Goal: Information Seeking & Learning: Learn about a topic

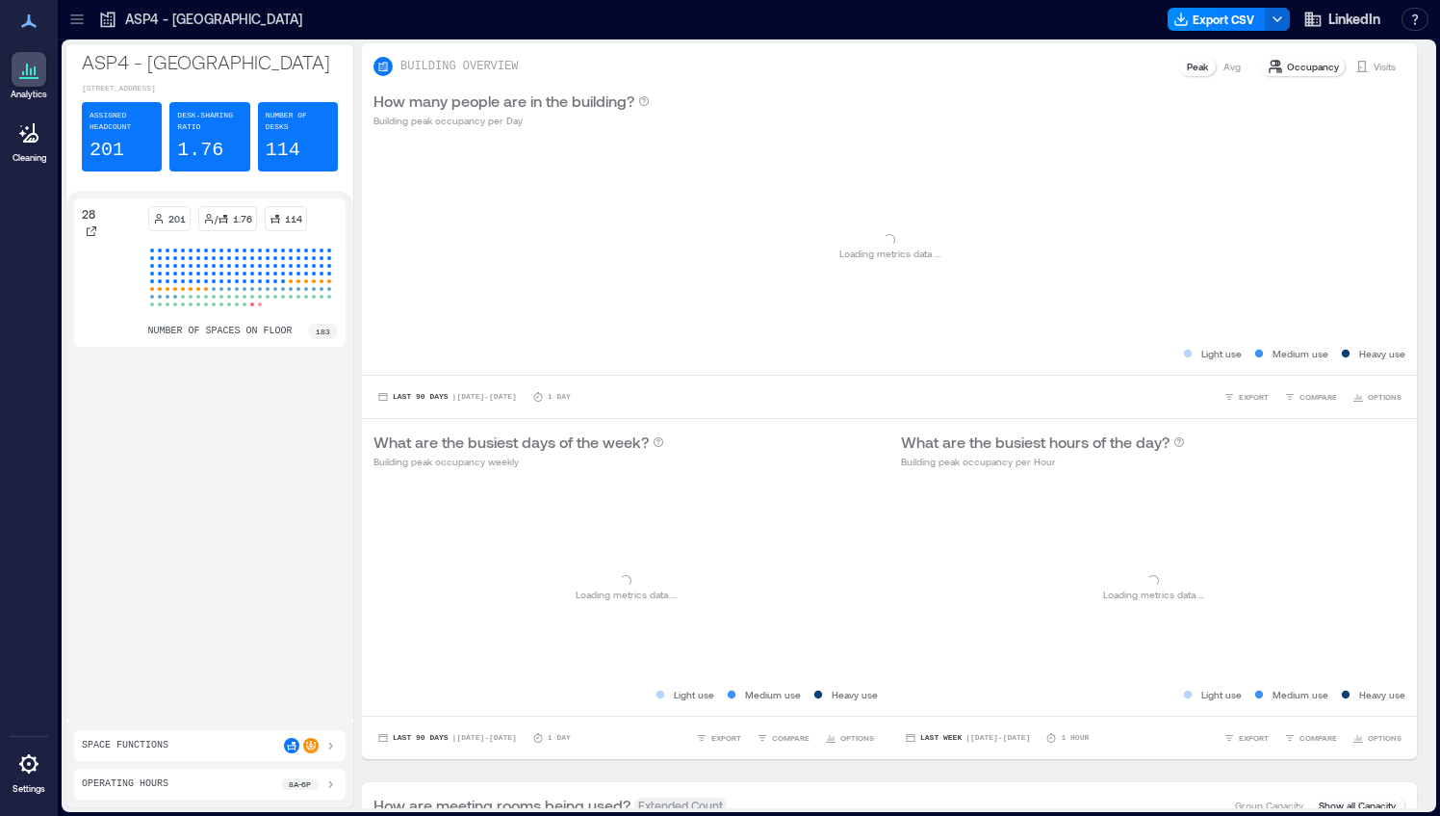
click at [73, 19] on icon at bounding box center [76, 19] width 13 height 2
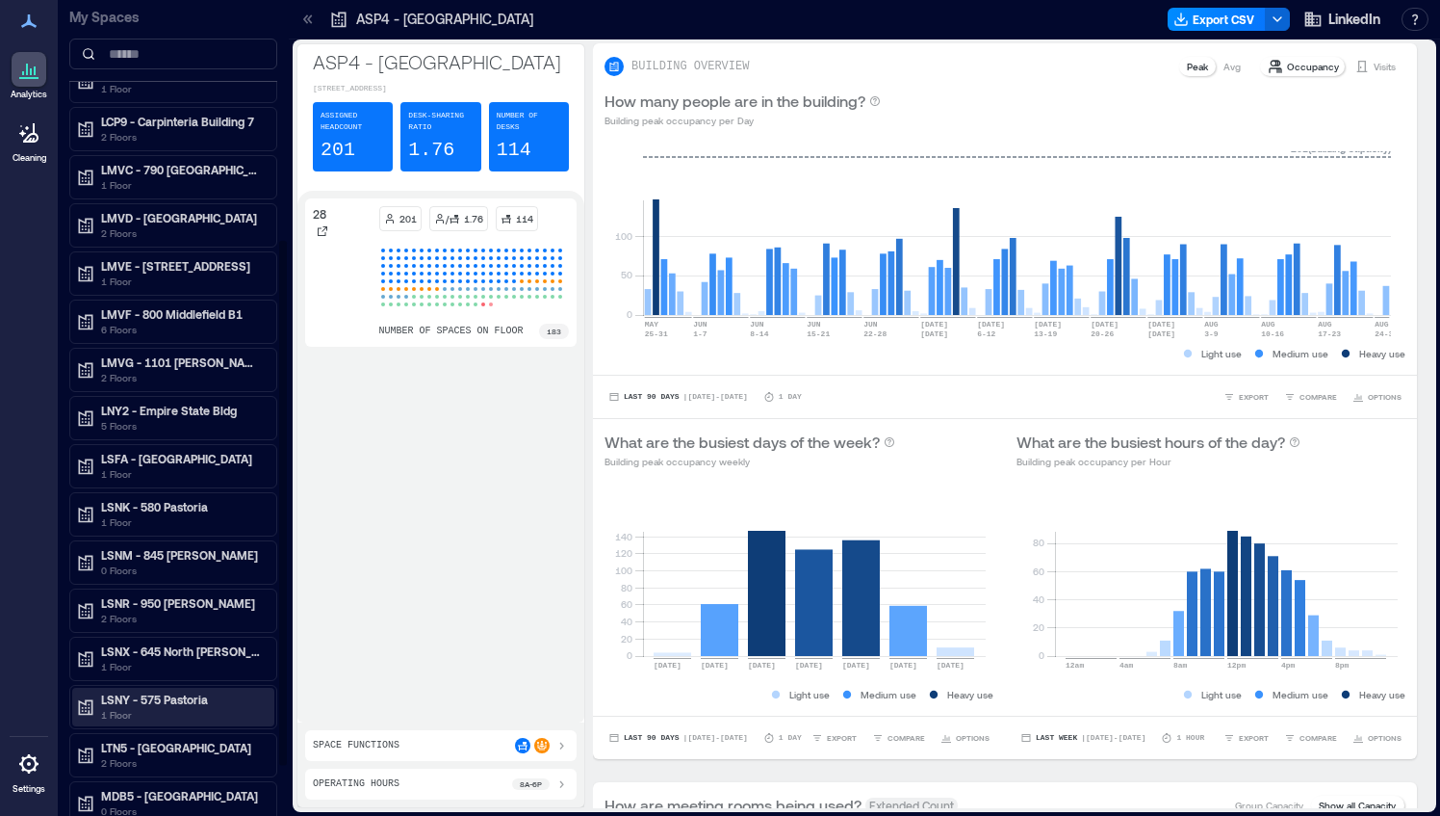
scroll to position [360, 0]
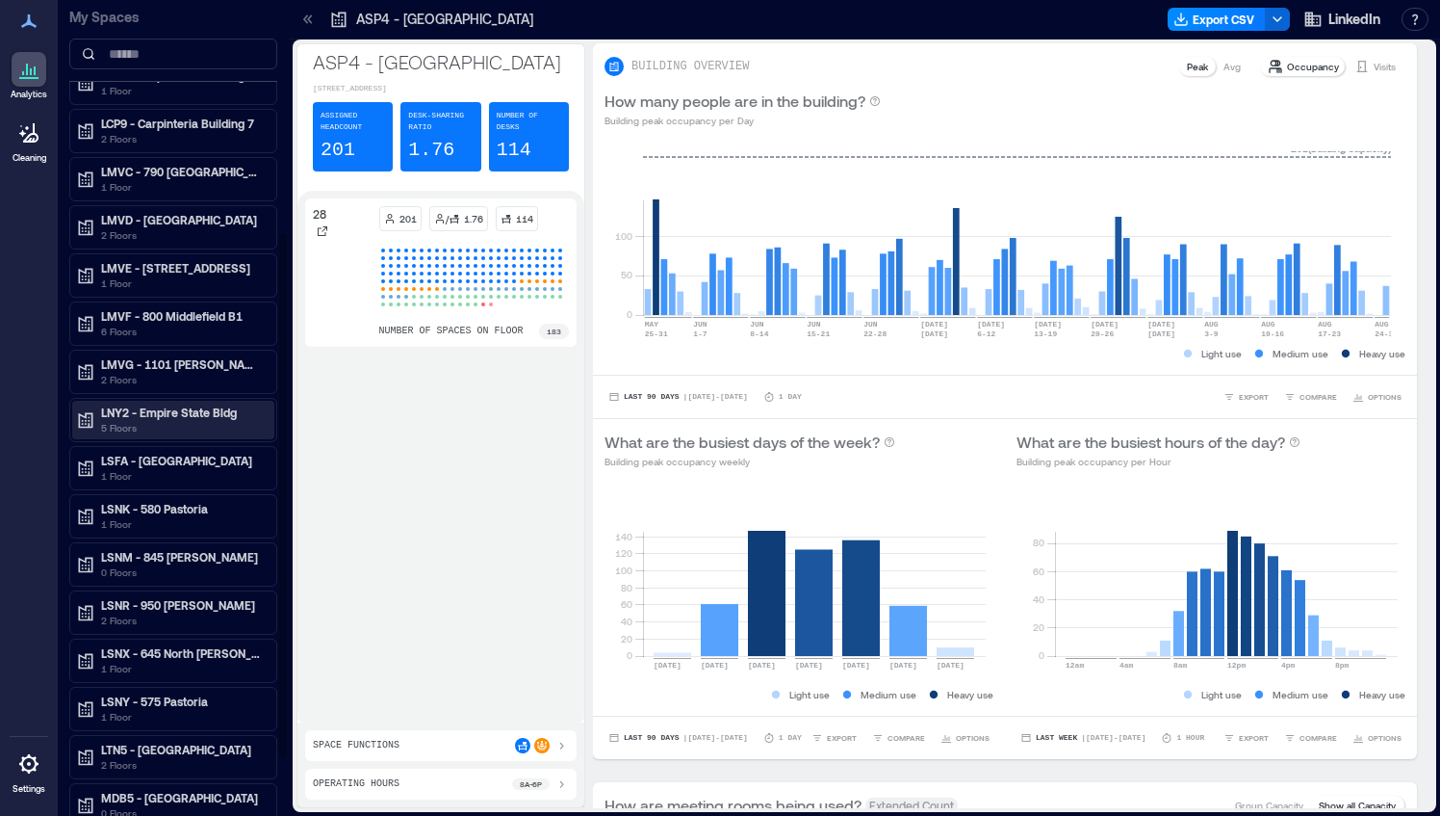
click at [153, 404] on p "LNY2 - Empire State Bldg" at bounding box center [182, 411] width 162 height 15
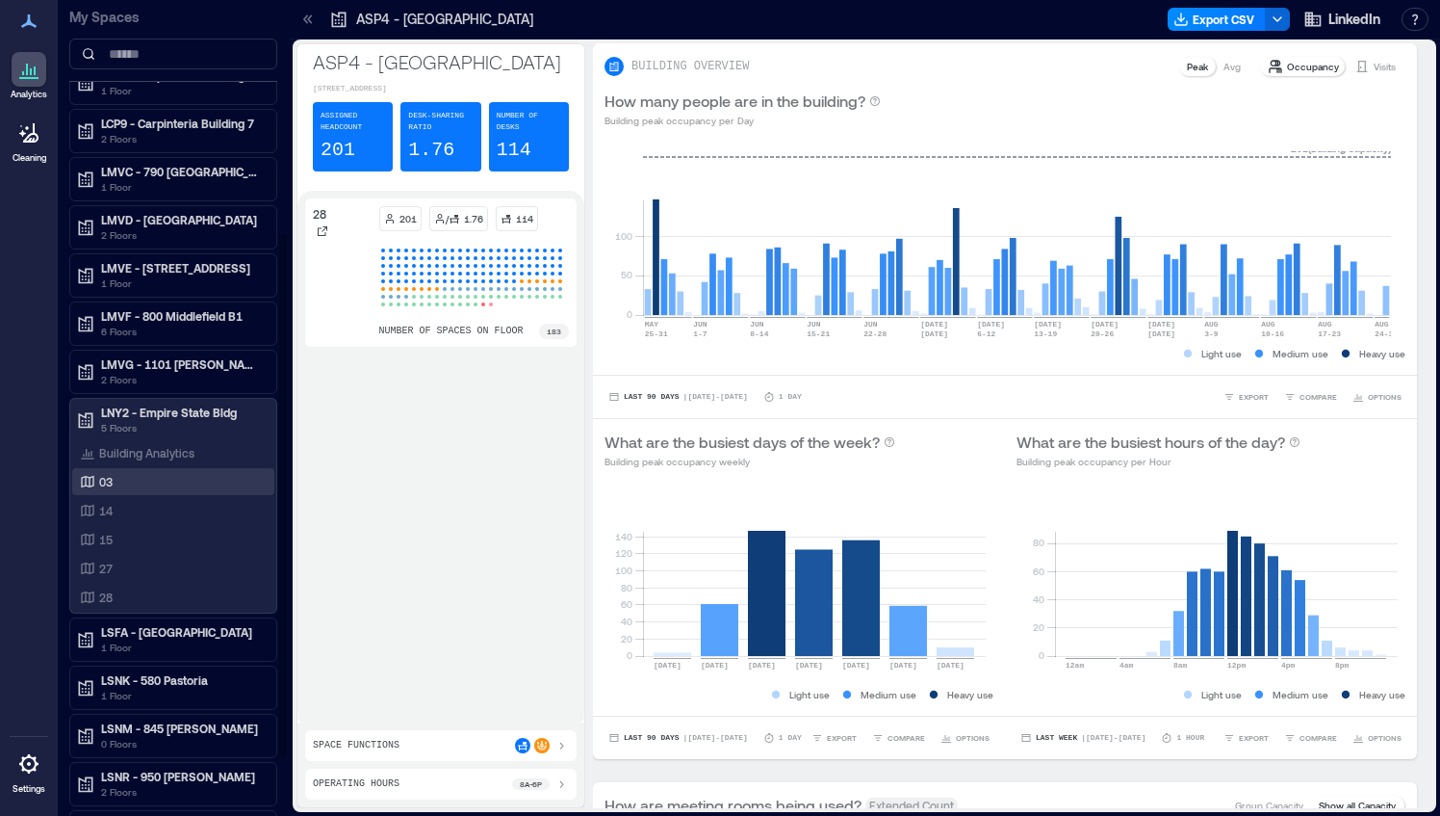
click at [132, 474] on div "03" at bounding box center [169, 481] width 187 height 19
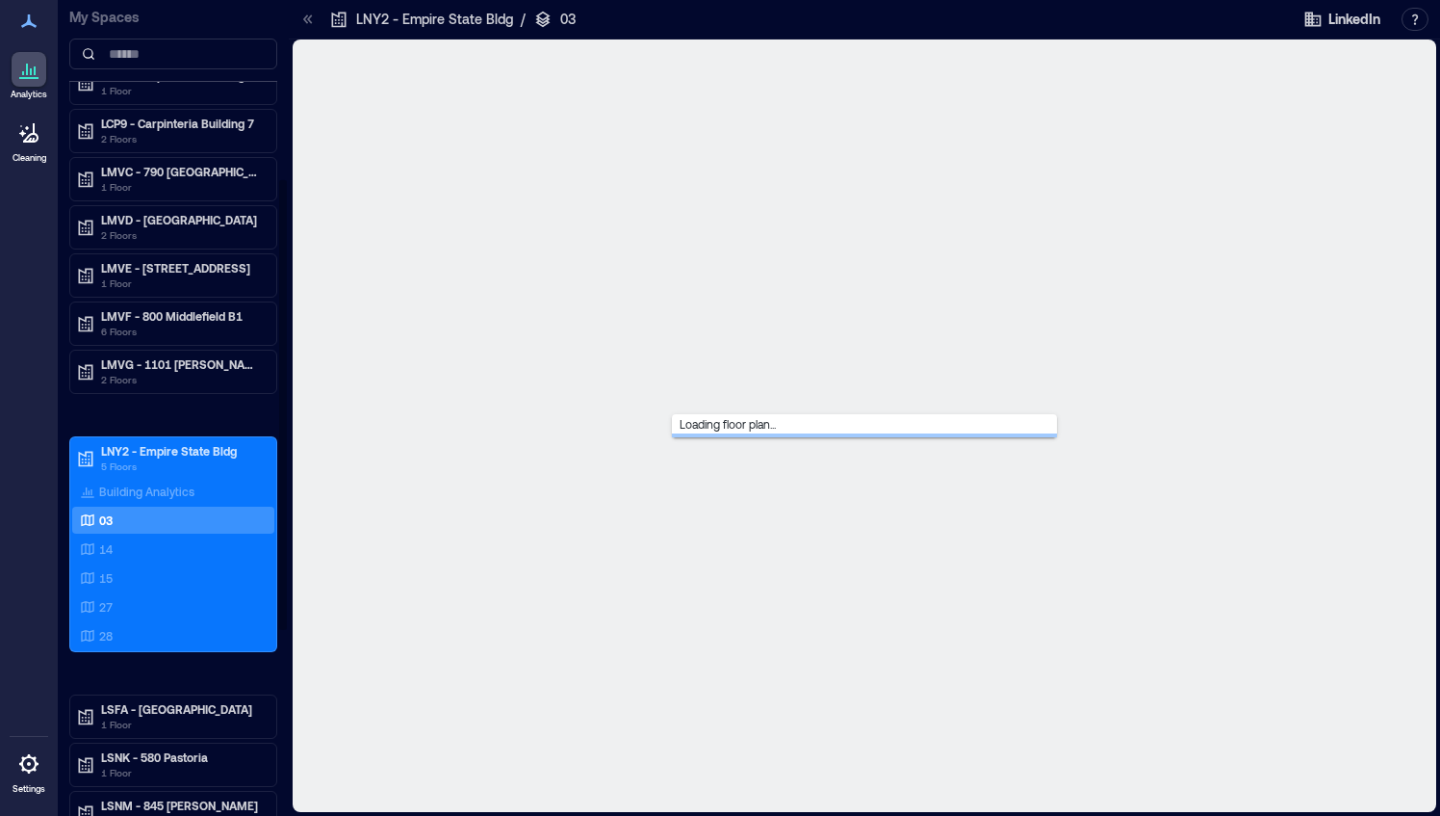
scroll to position [322, 0]
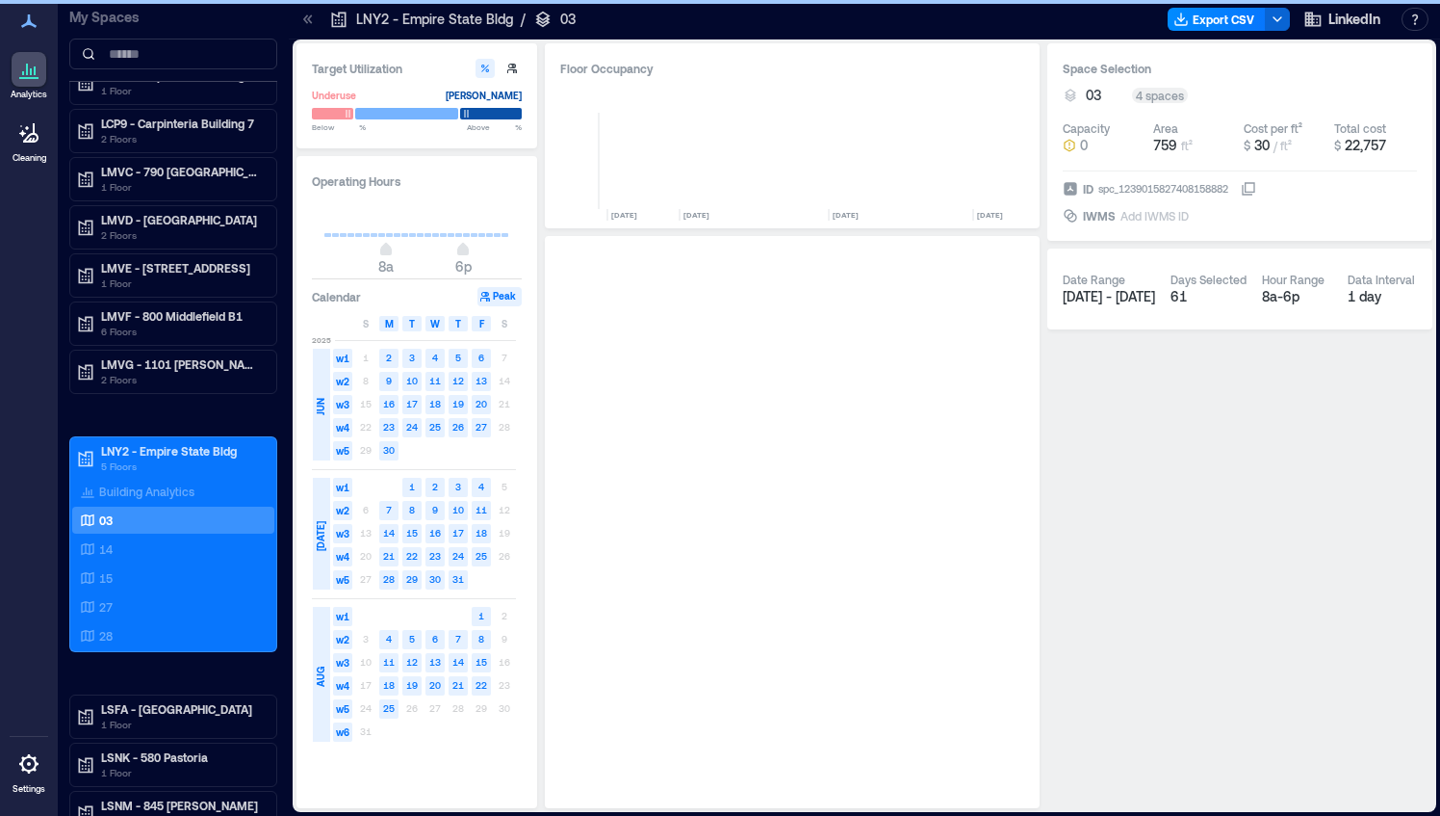
click at [300, 10] on icon at bounding box center [307, 19] width 19 height 19
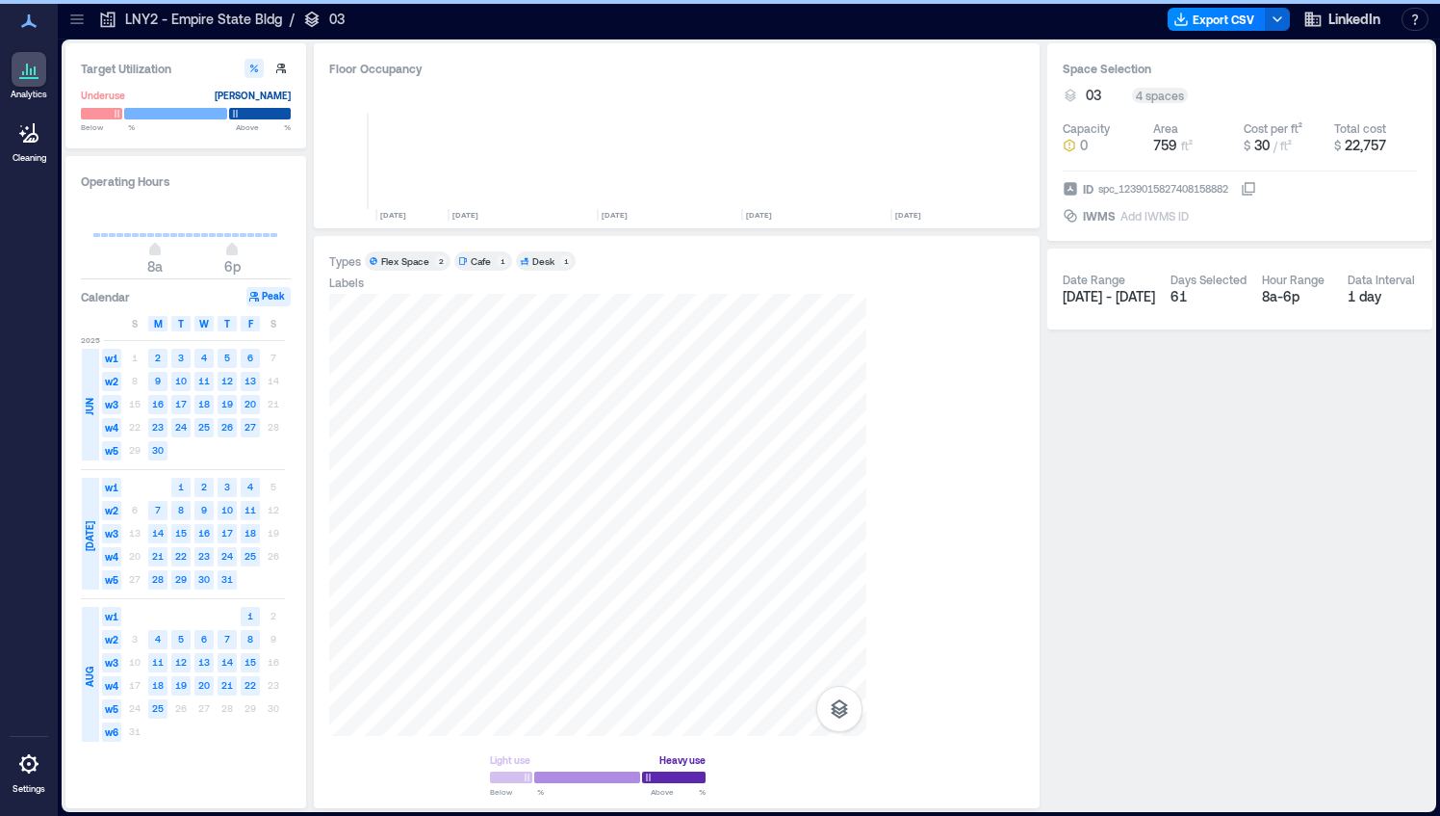
scroll to position [0, 2774]
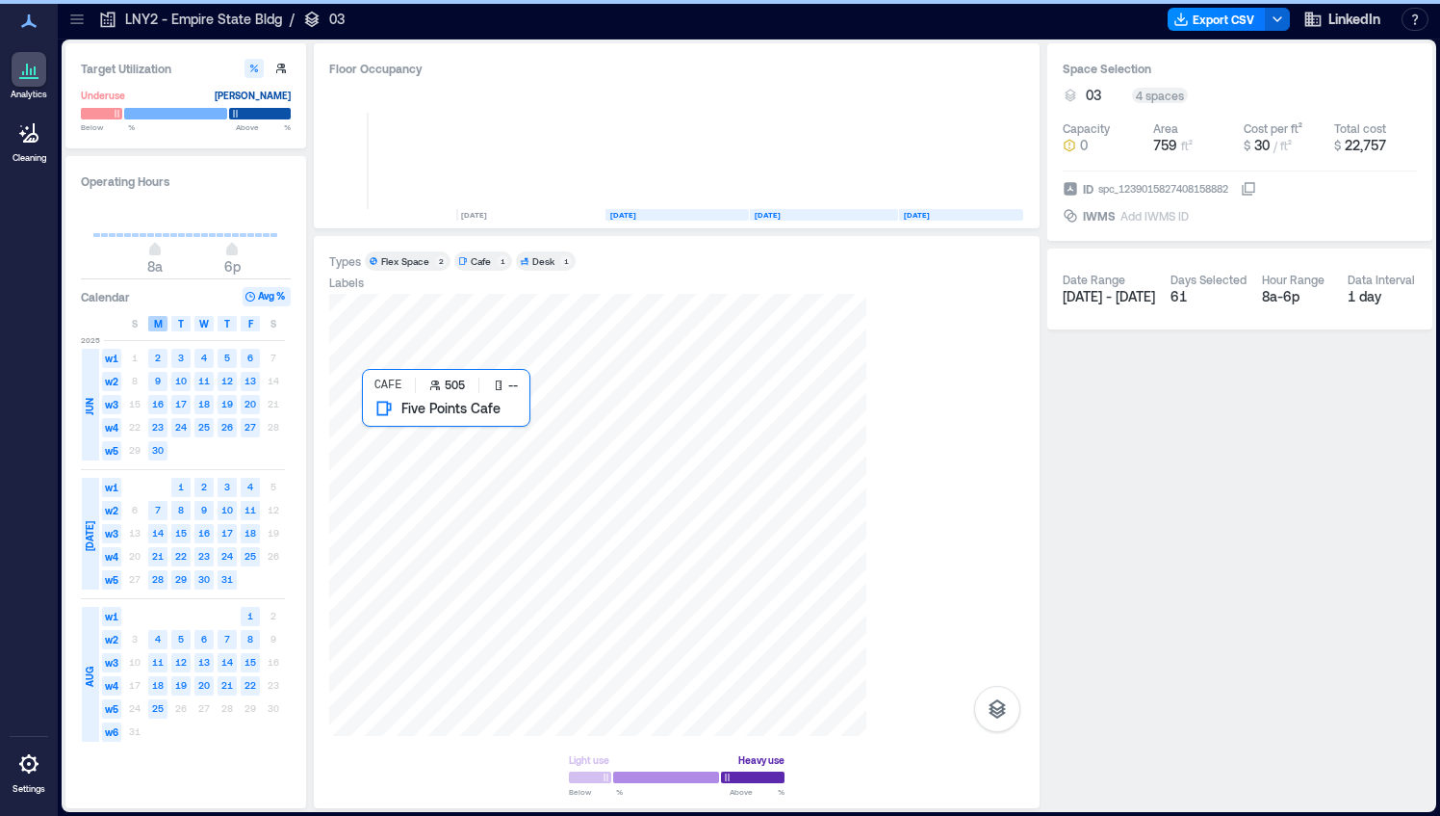
click at [157, 324] on span "M" at bounding box center [158, 323] width 9 height 15
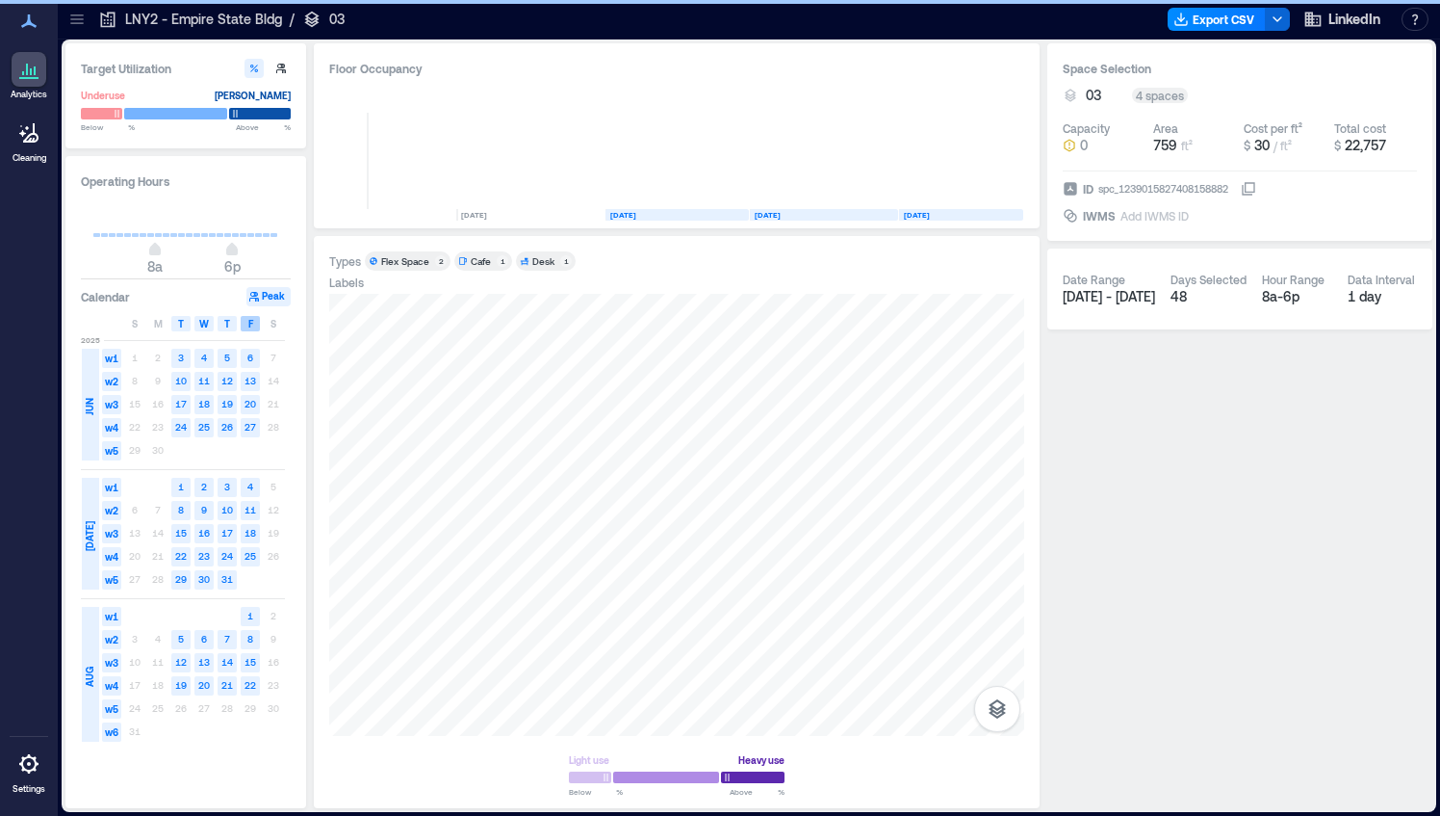
click at [251, 323] on span "F" at bounding box center [250, 323] width 5 height 15
